Goal: Navigation & Orientation: Find specific page/section

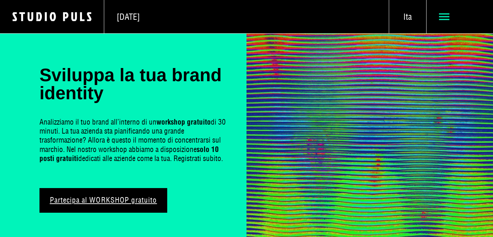
click at [449, 16] on use at bounding box center [444, 16] width 10 height 7
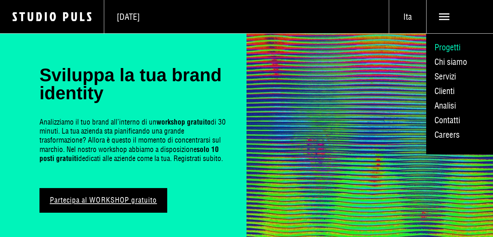
click at [451, 48] on link "Progetti" at bounding box center [460, 47] width 67 height 15
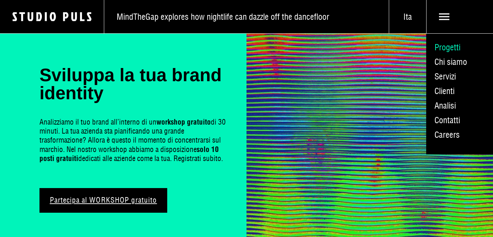
click at [451, 48] on link "Progetti" at bounding box center [460, 47] width 67 height 15
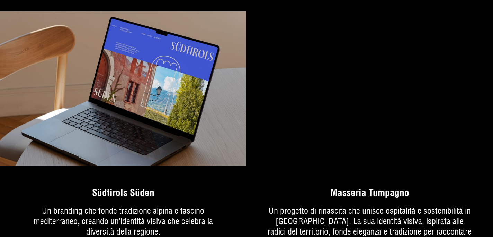
scroll to position [1118, 0]
click at [331, 190] on link "Di più sul progetto" at bounding box center [370, 230] width 247 height 109
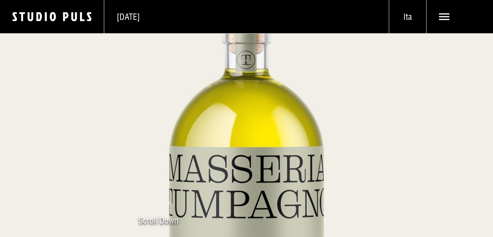
click at [152, 218] on span "Scroll Down" at bounding box center [159, 220] width 40 height 8
